Goal: Task Accomplishment & Management: Manage account settings

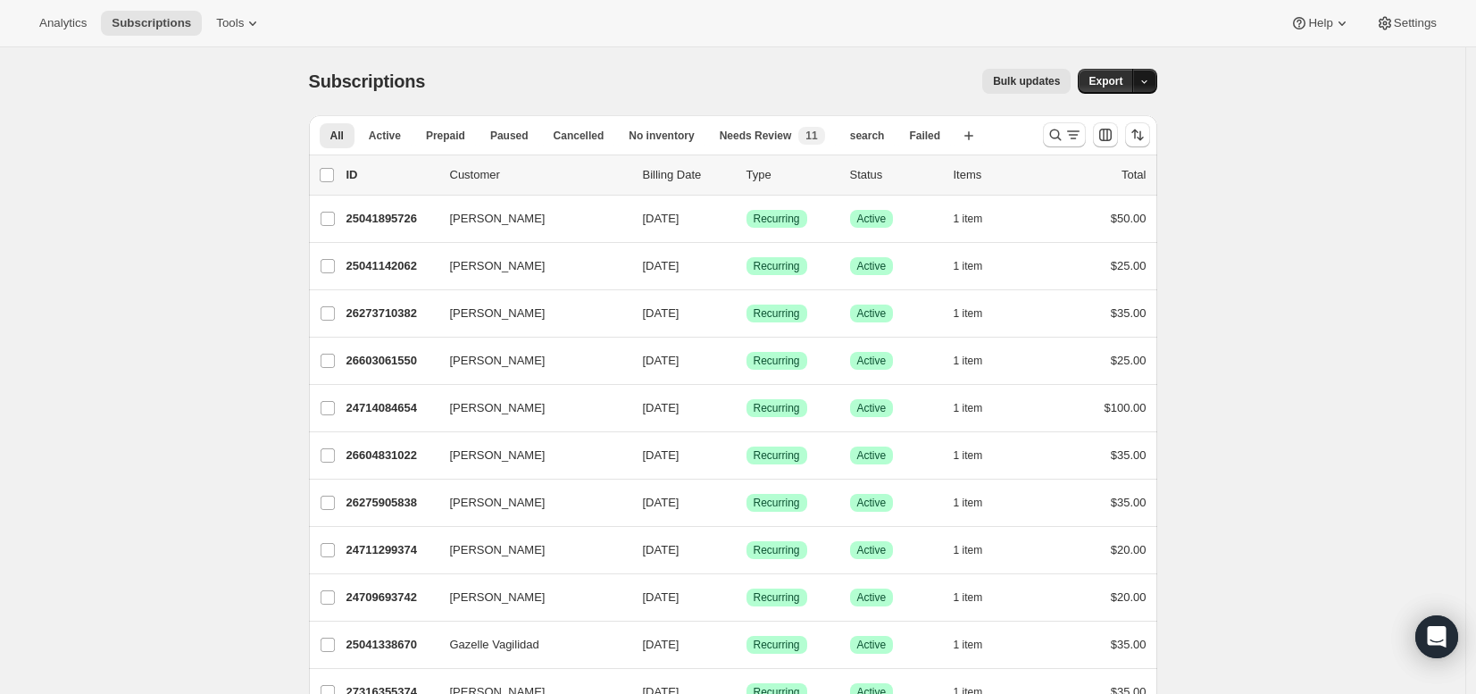
click at [1150, 82] on icon "button" at bounding box center [1144, 82] width 12 height 12
